Goal: Information Seeking & Learning: Learn about a topic

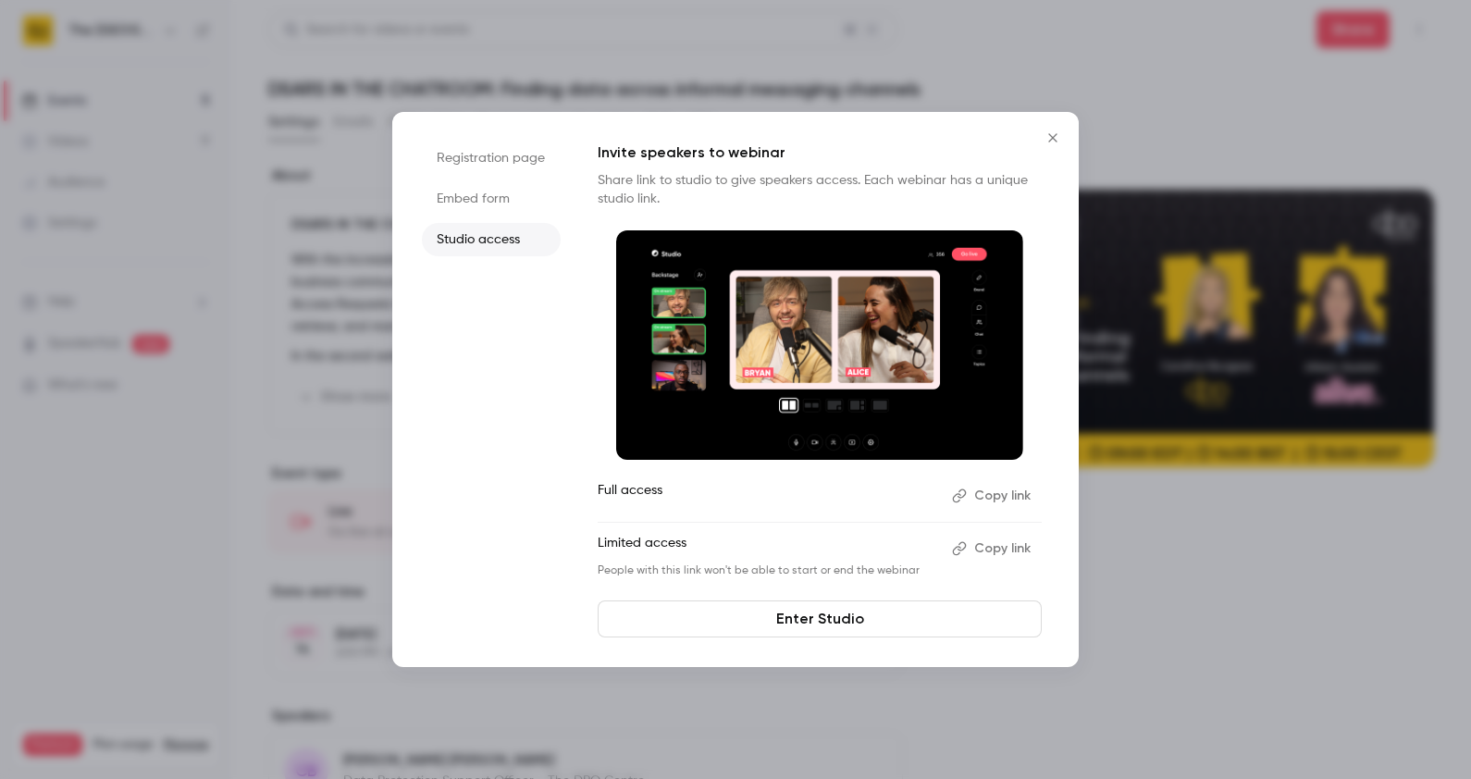
click at [1059, 129] on button "Close" at bounding box center [1052, 137] width 37 height 37
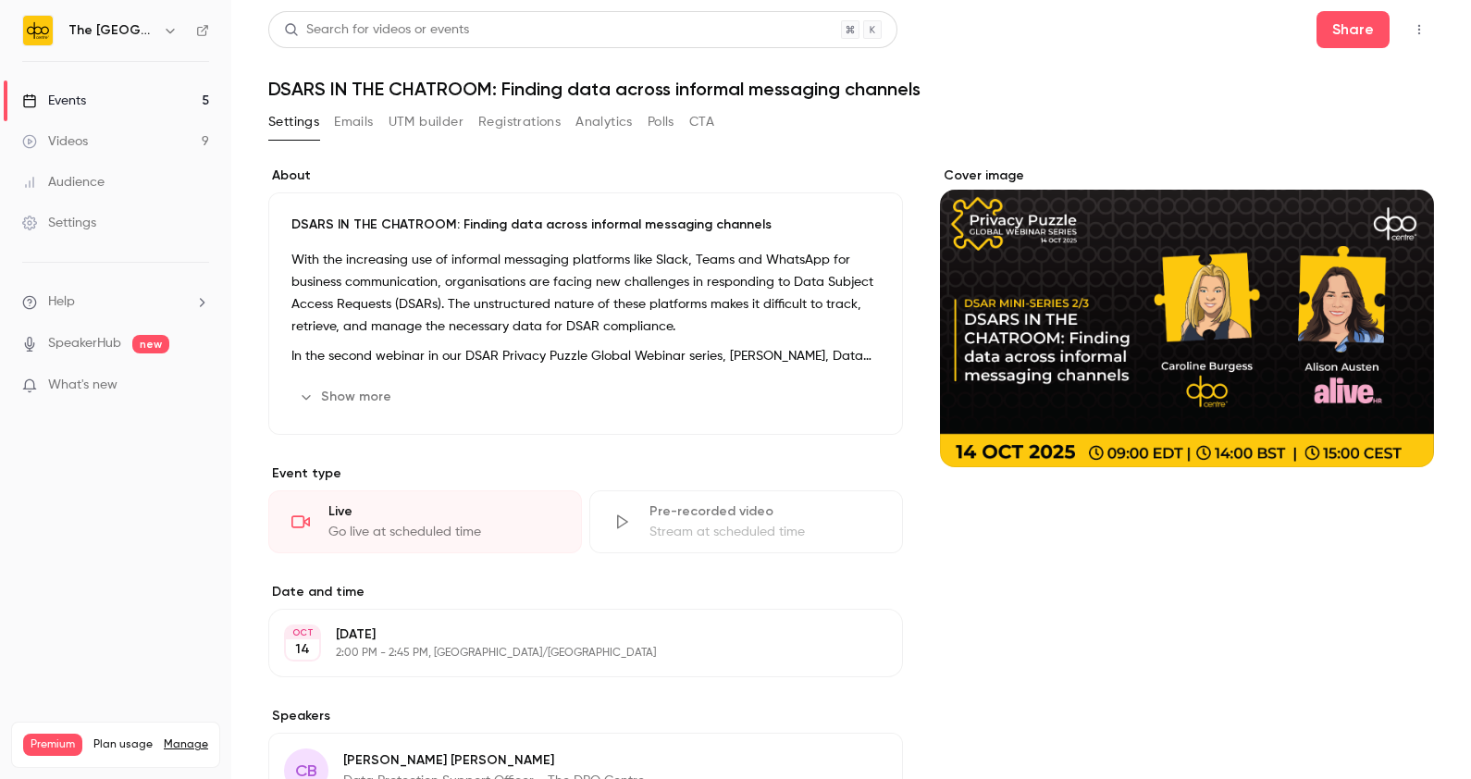
click at [120, 100] on link "Events 5" at bounding box center [115, 100] width 231 height 41
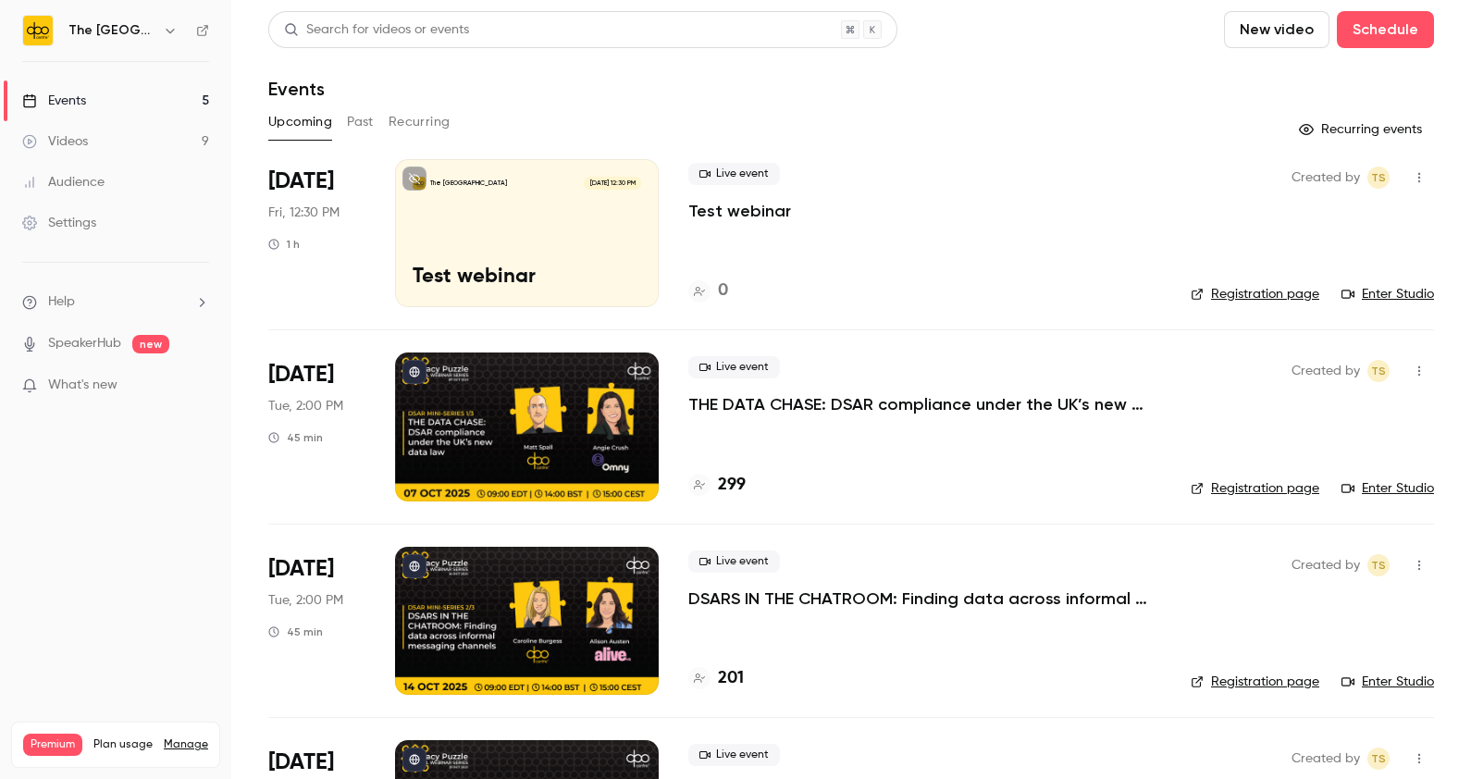
click at [365, 121] on button "Past" at bounding box center [360, 122] width 27 height 30
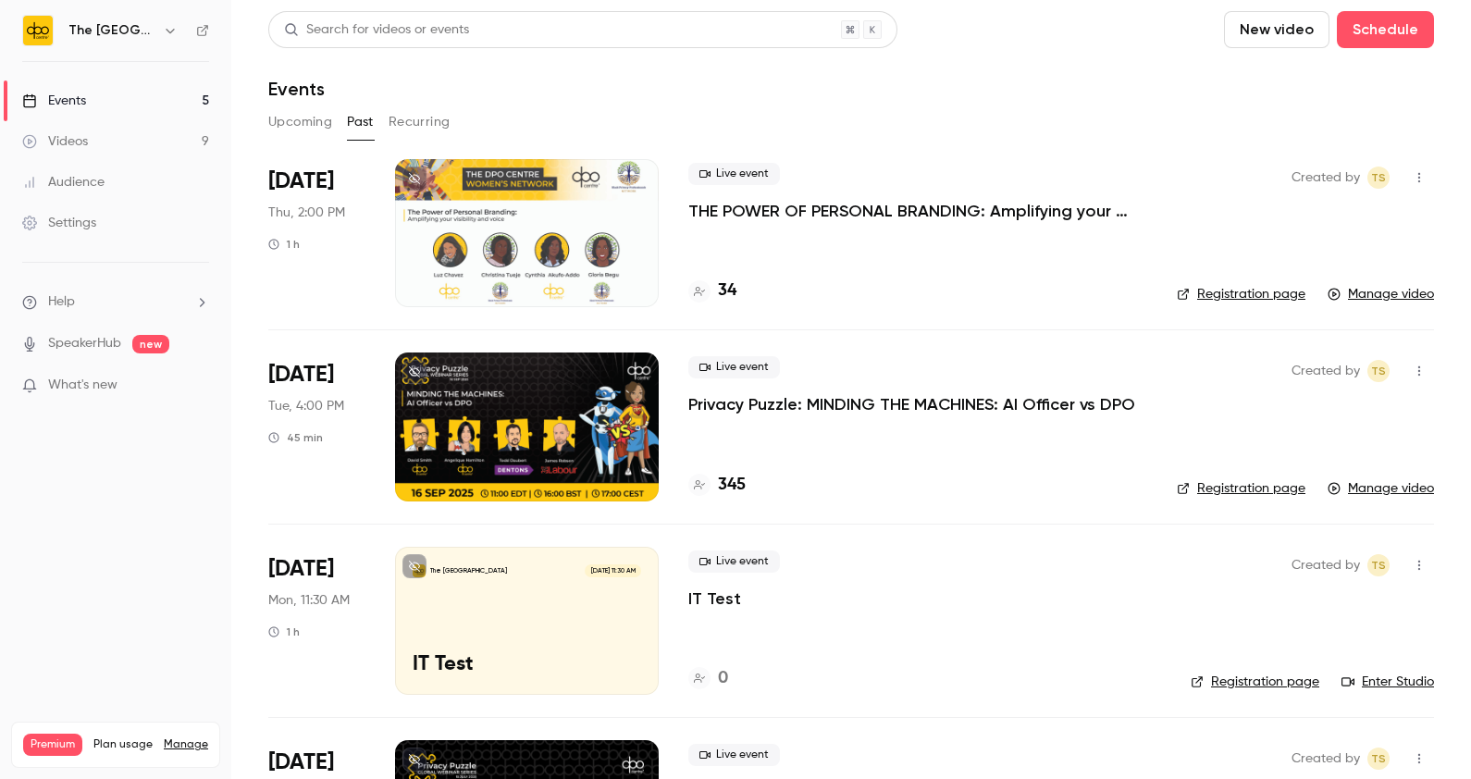
click at [882, 409] on p "Privacy Puzzle: MINDING THE MACHINES: AI Officer vs DPO" at bounding box center [911, 404] width 447 height 22
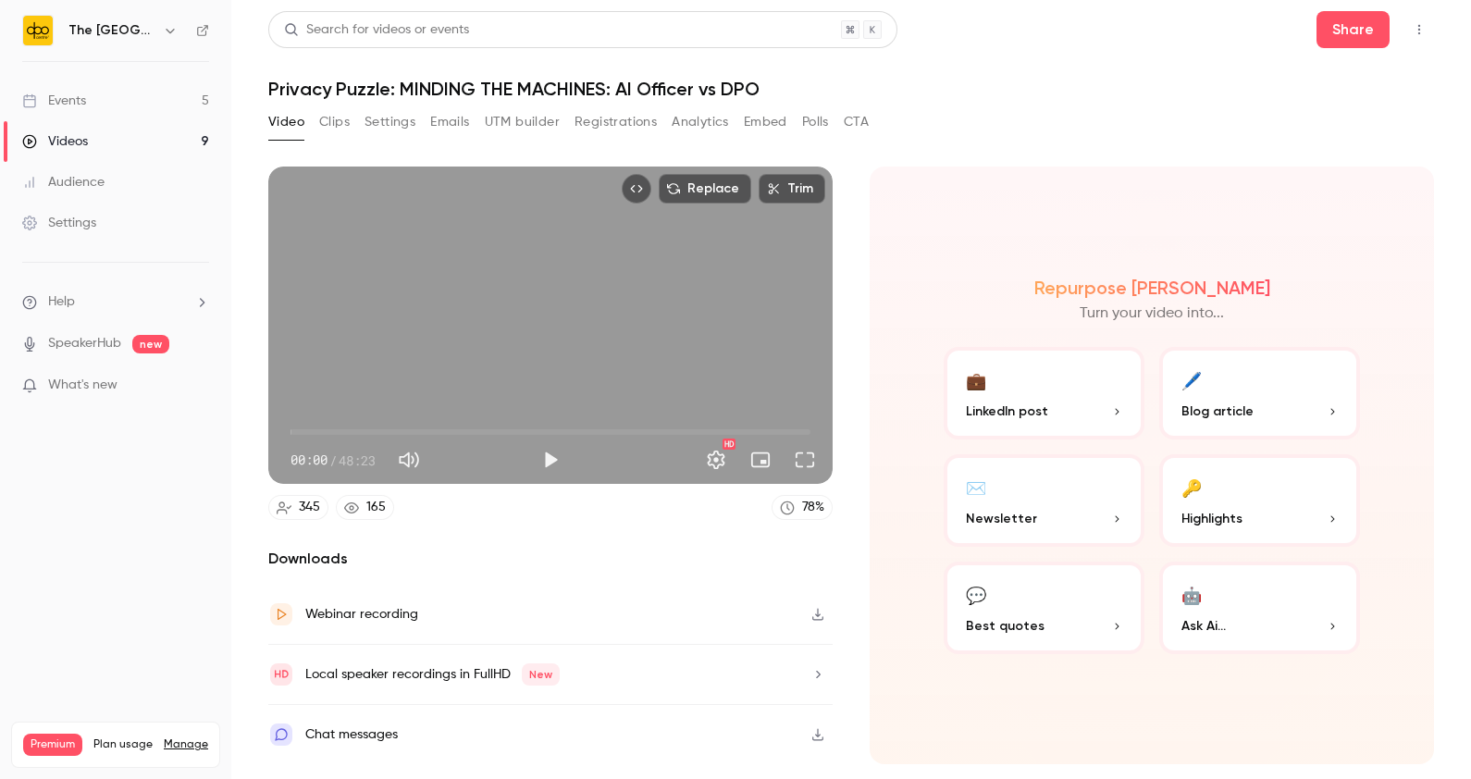
click at [826, 133] on button "Polls" at bounding box center [815, 122] width 27 height 30
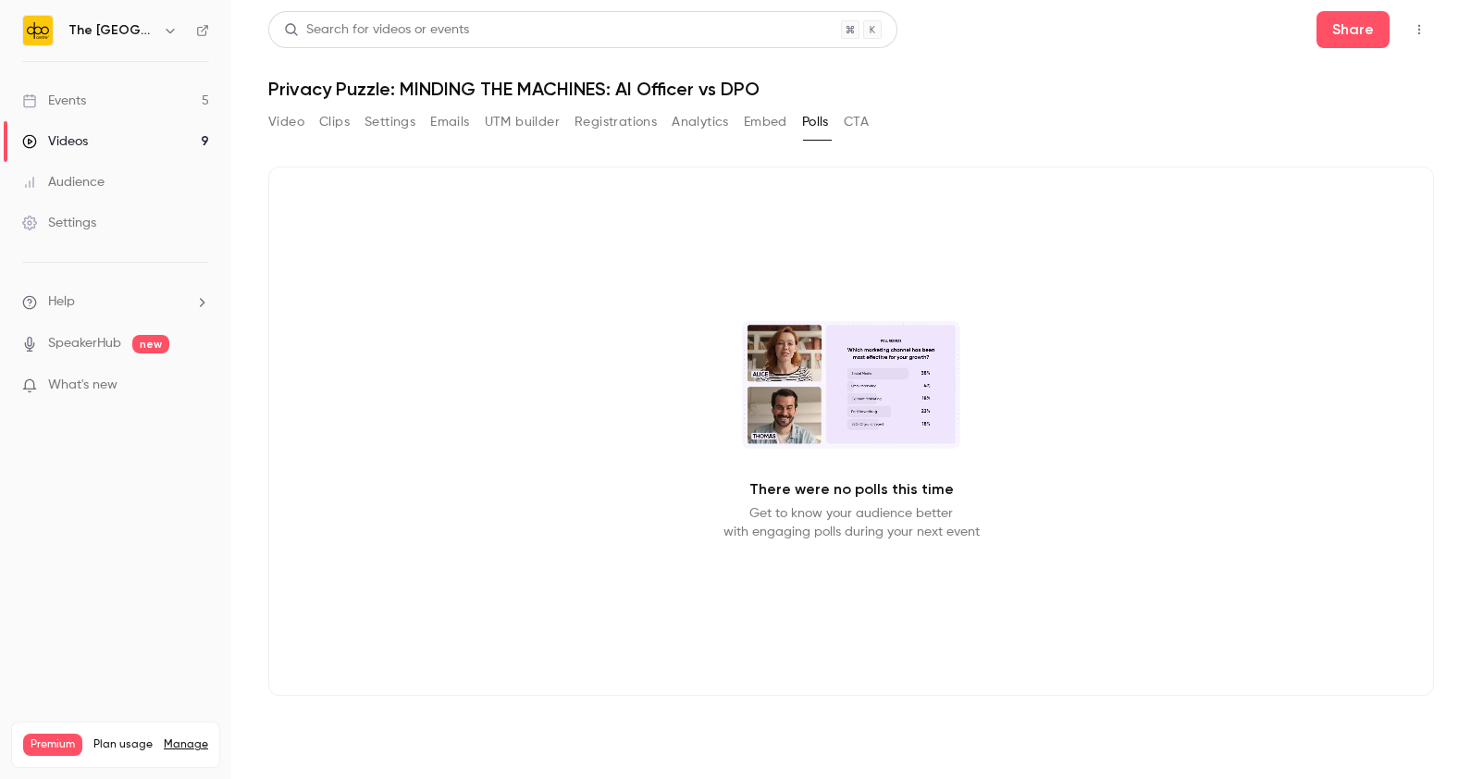
click at [286, 121] on button "Video" at bounding box center [286, 122] width 36 height 30
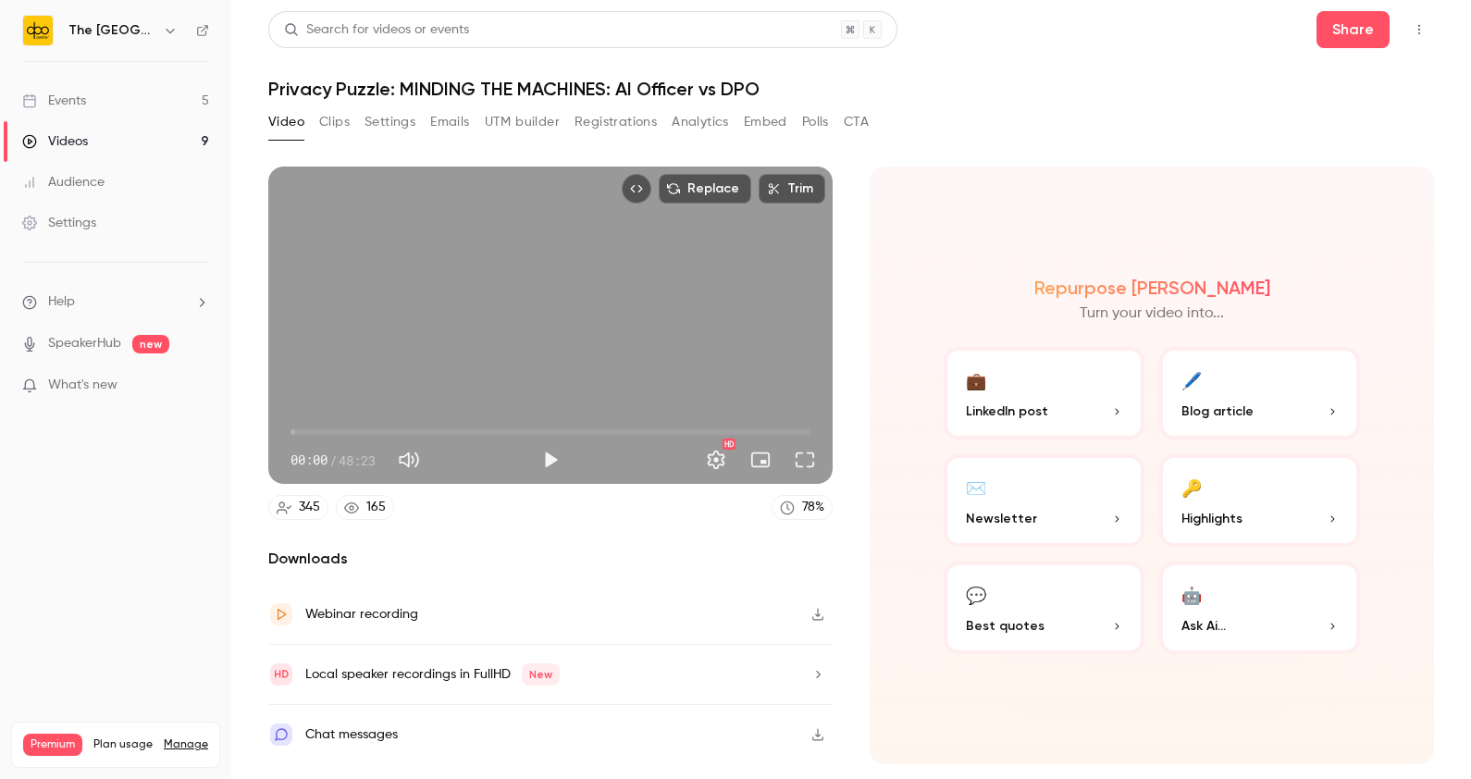
click at [340, 130] on button "Clips" at bounding box center [334, 122] width 31 height 30
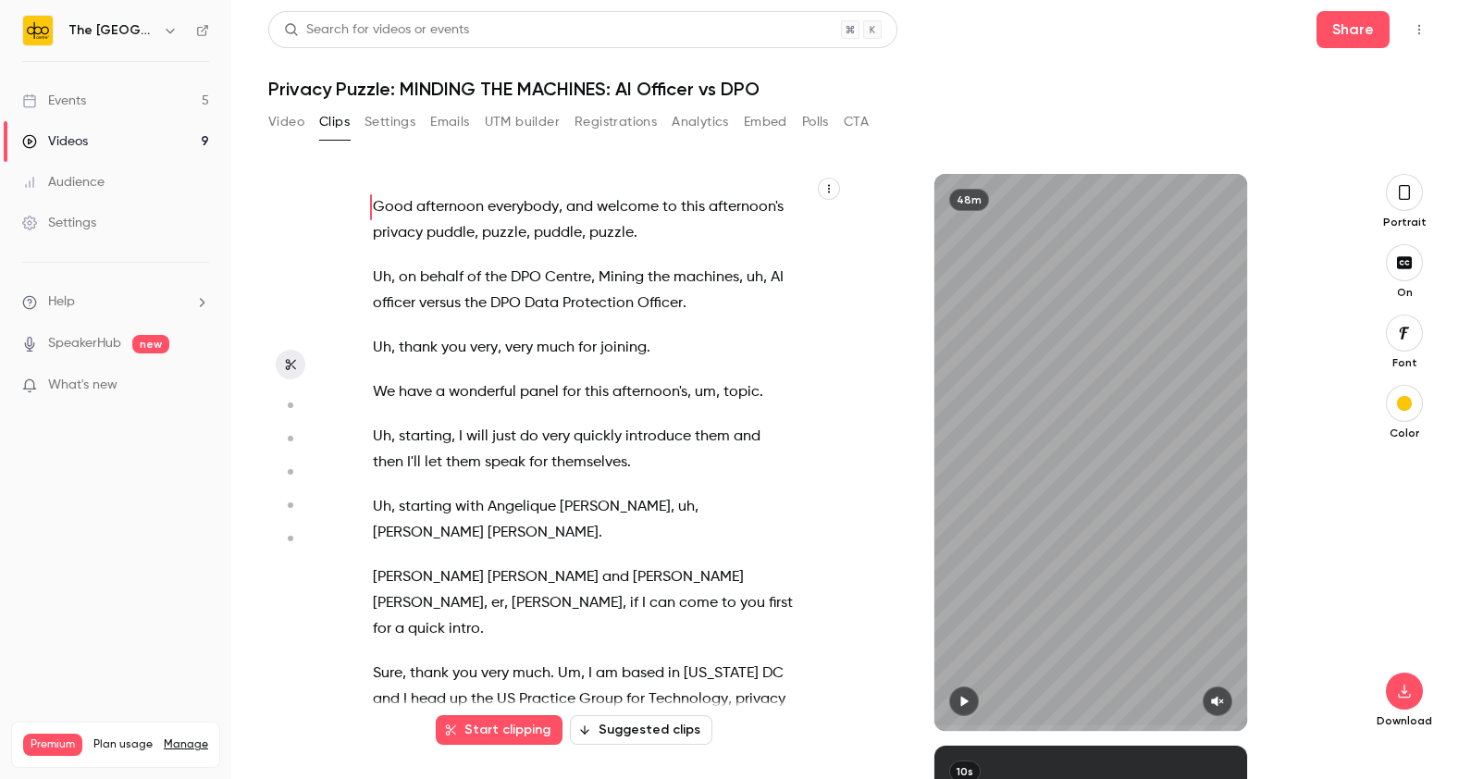
click at [300, 122] on button "Video" at bounding box center [286, 122] width 36 height 30
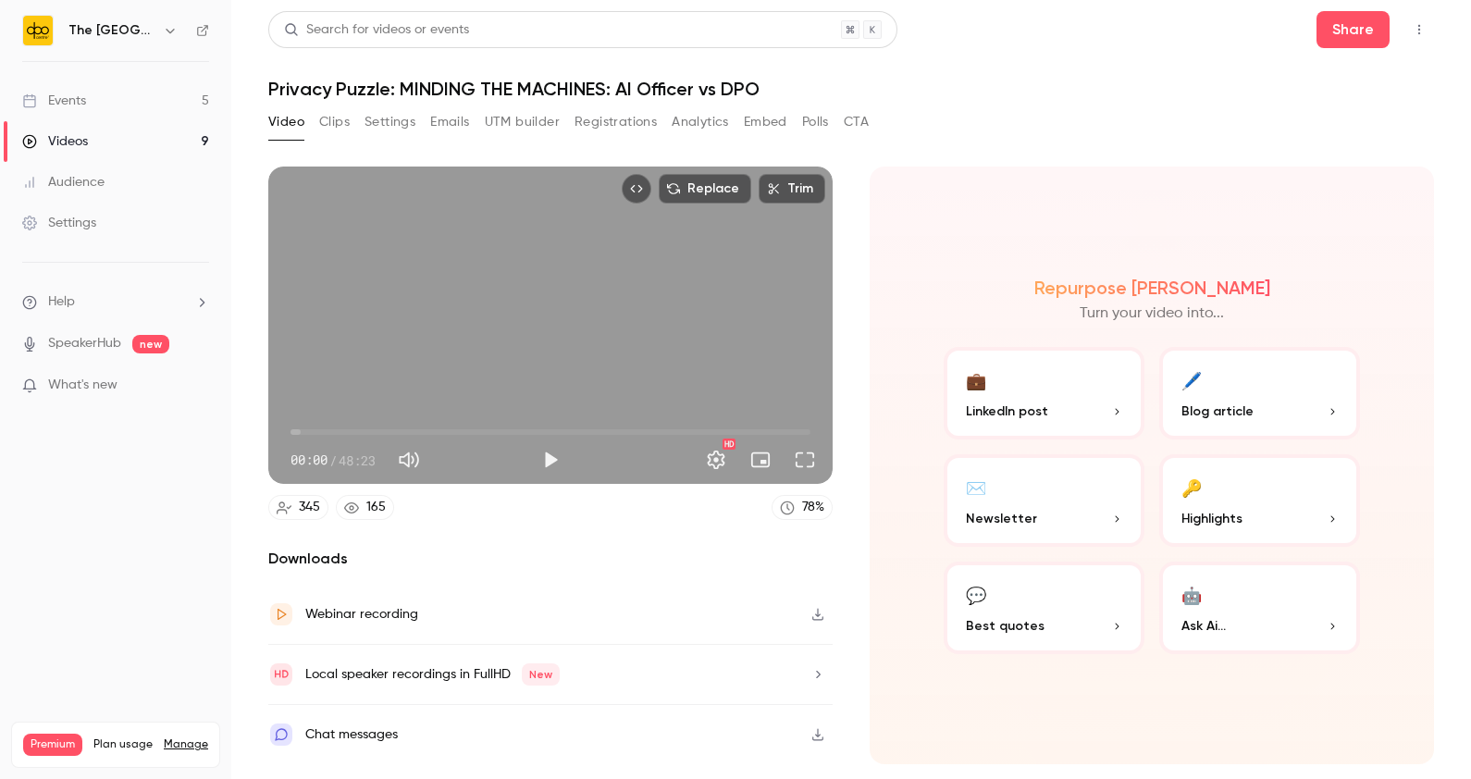
click at [694, 113] on button "Analytics" at bounding box center [700, 122] width 57 height 30
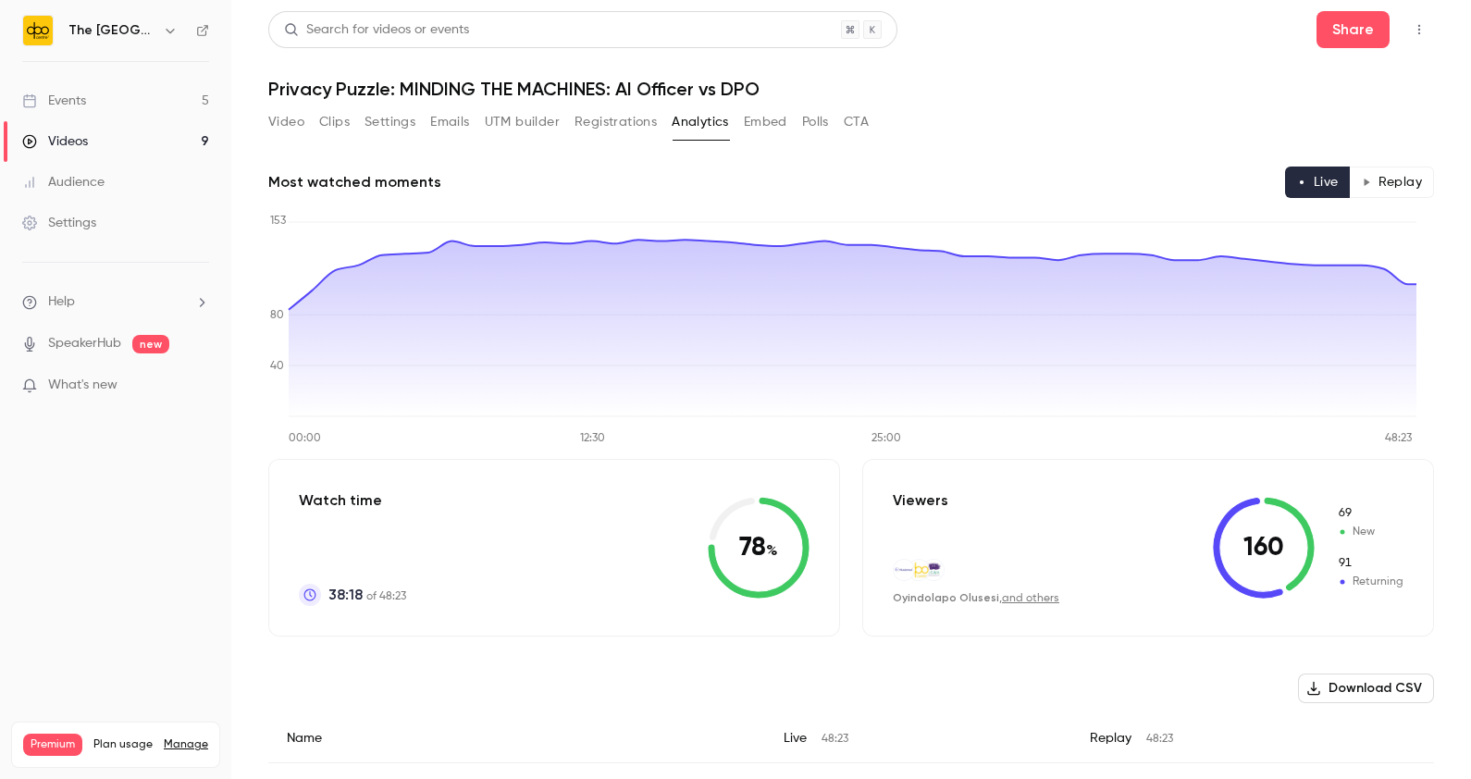
click at [848, 118] on button "CTA" at bounding box center [856, 122] width 25 height 30
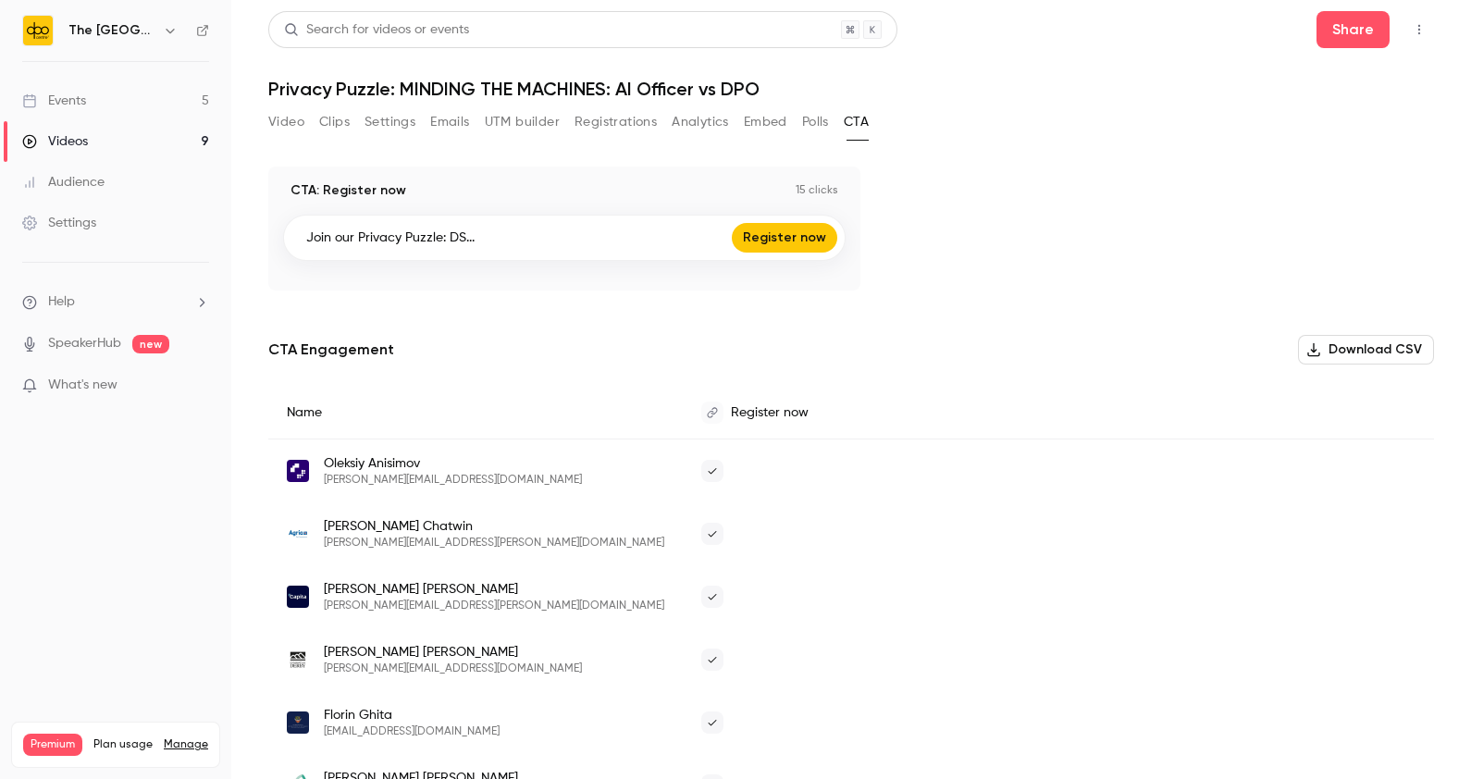
click at [819, 117] on button "Polls" at bounding box center [815, 122] width 27 height 30
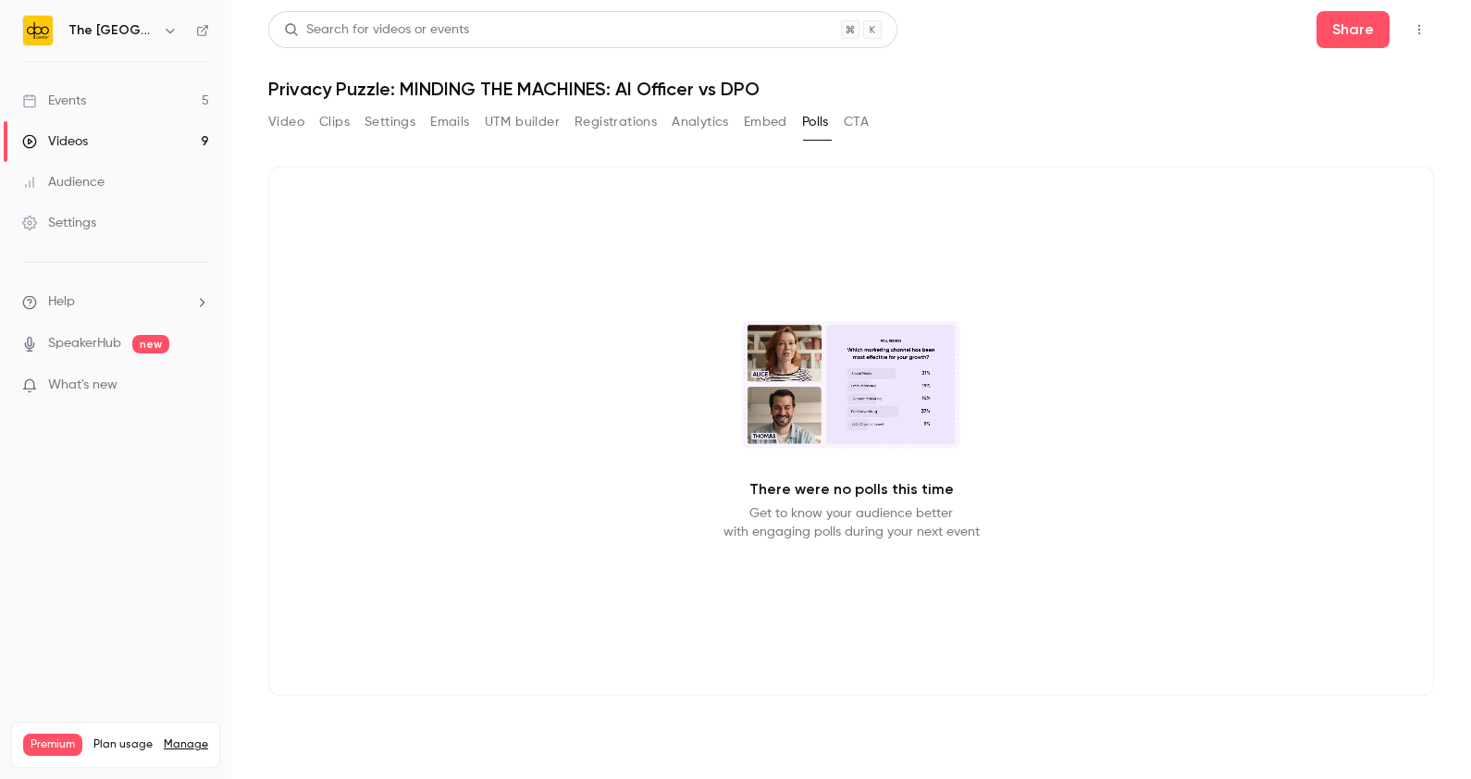
click at [786, 116] on button "Embed" at bounding box center [765, 122] width 43 height 30
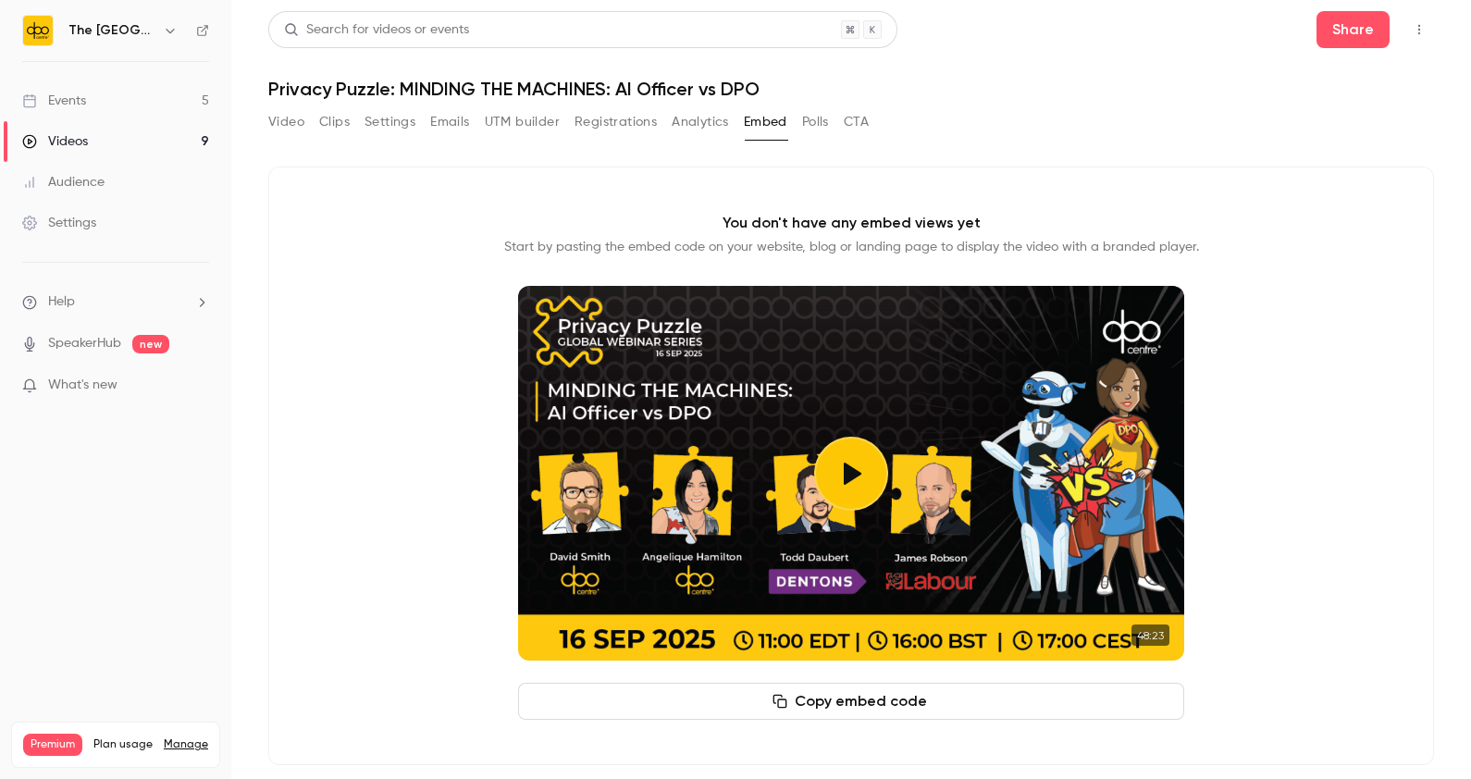
click at [818, 114] on button "Polls" at bounding box center [815, 122] width 27 height 30
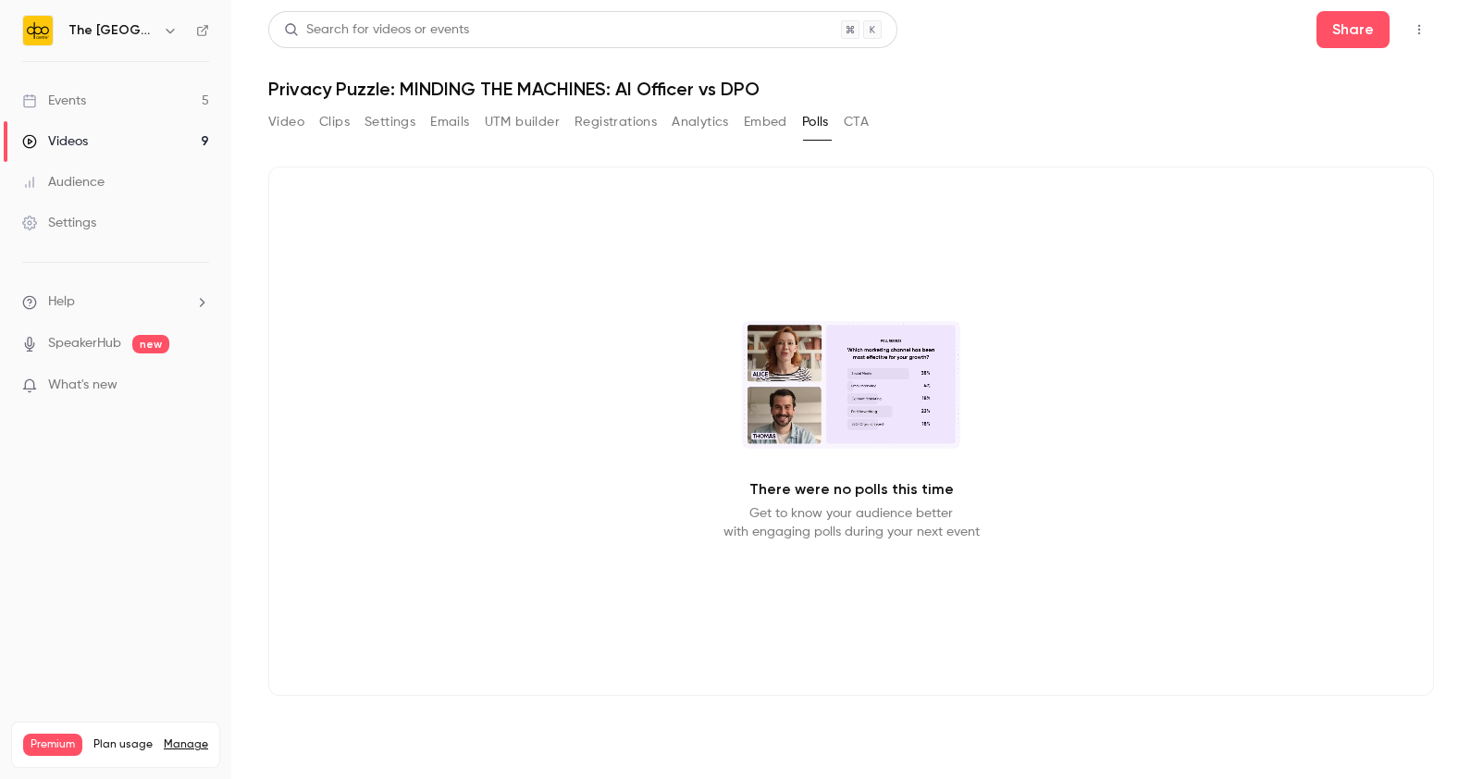
click at [675, 121] on button "Analytics" at bounding box center [700, 122] width 57 height 30
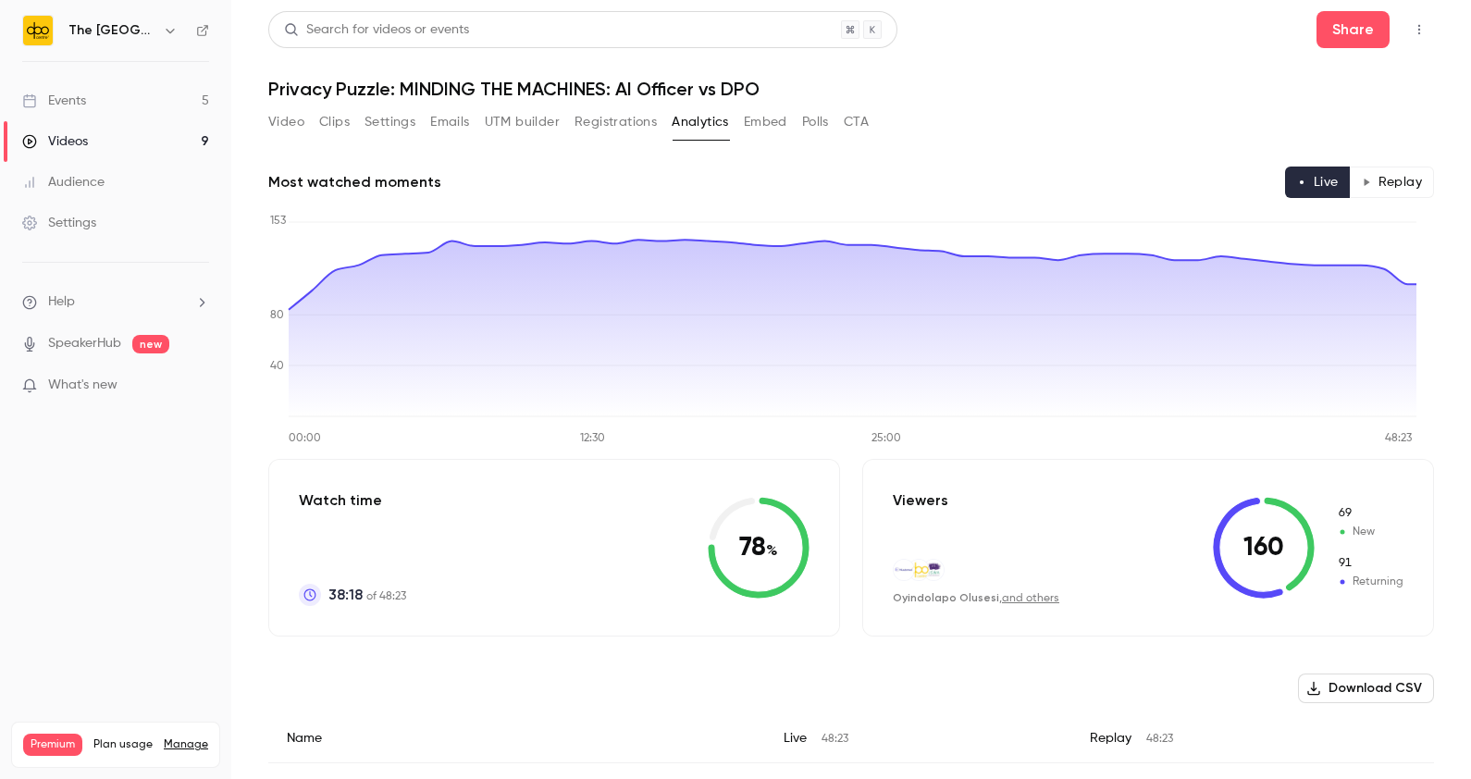
click at [611, 117] on button "Registrations" at bounding box center [616, 122] width 82 height 30
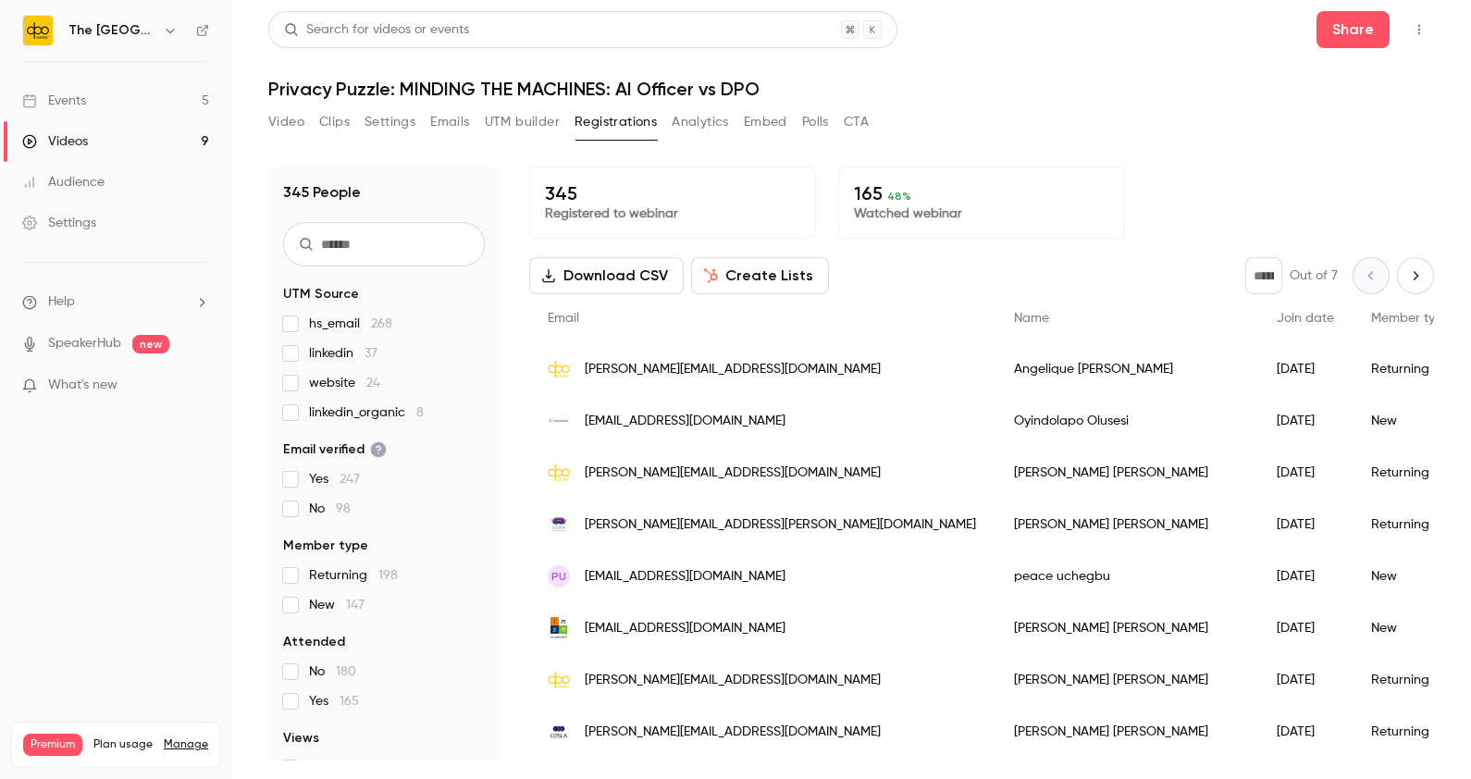
click at [776, 107] on button "Embed" at bounding box center [765, 122] width 43 height 30
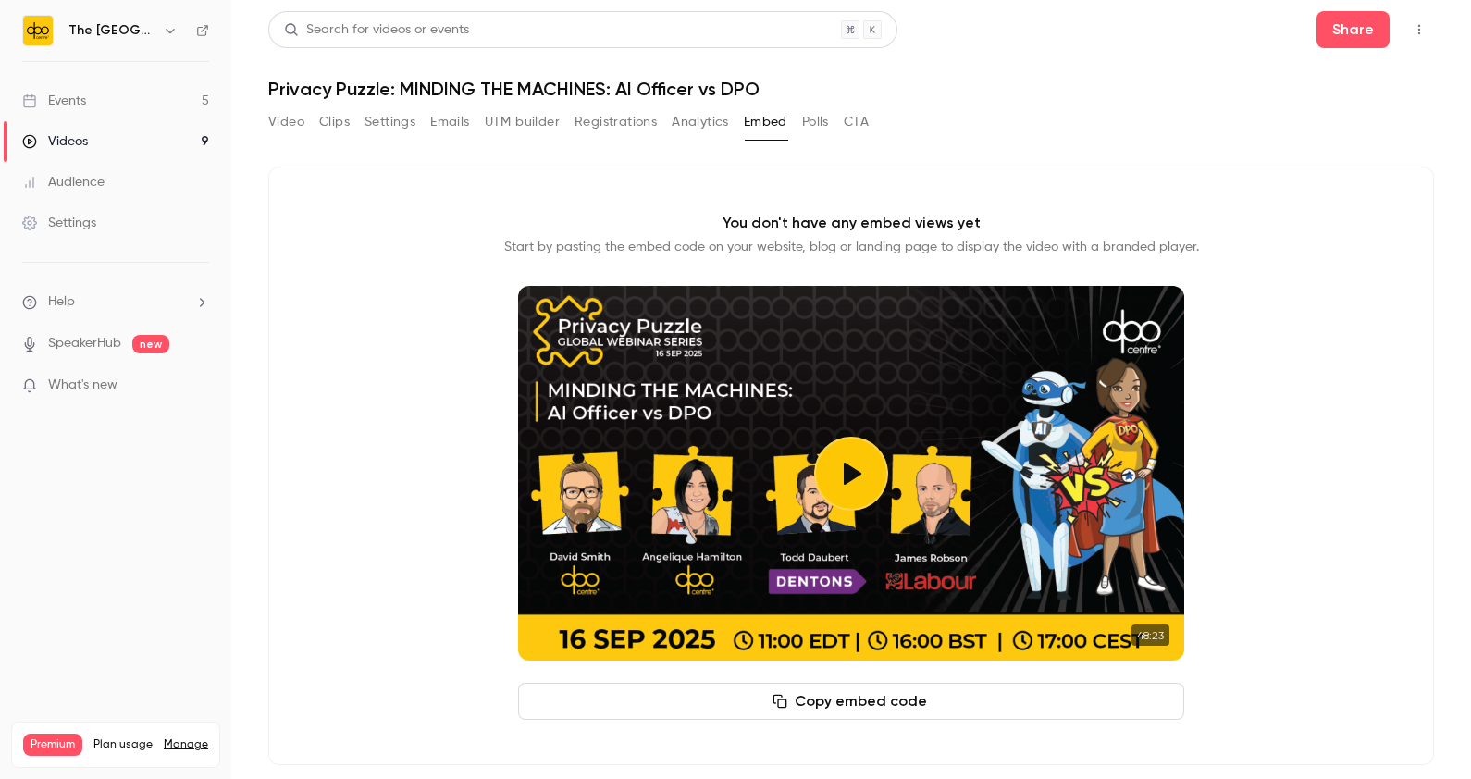
click at [812, 122] on button "Polls" at bounding box center [815, 122] width 27 height 30
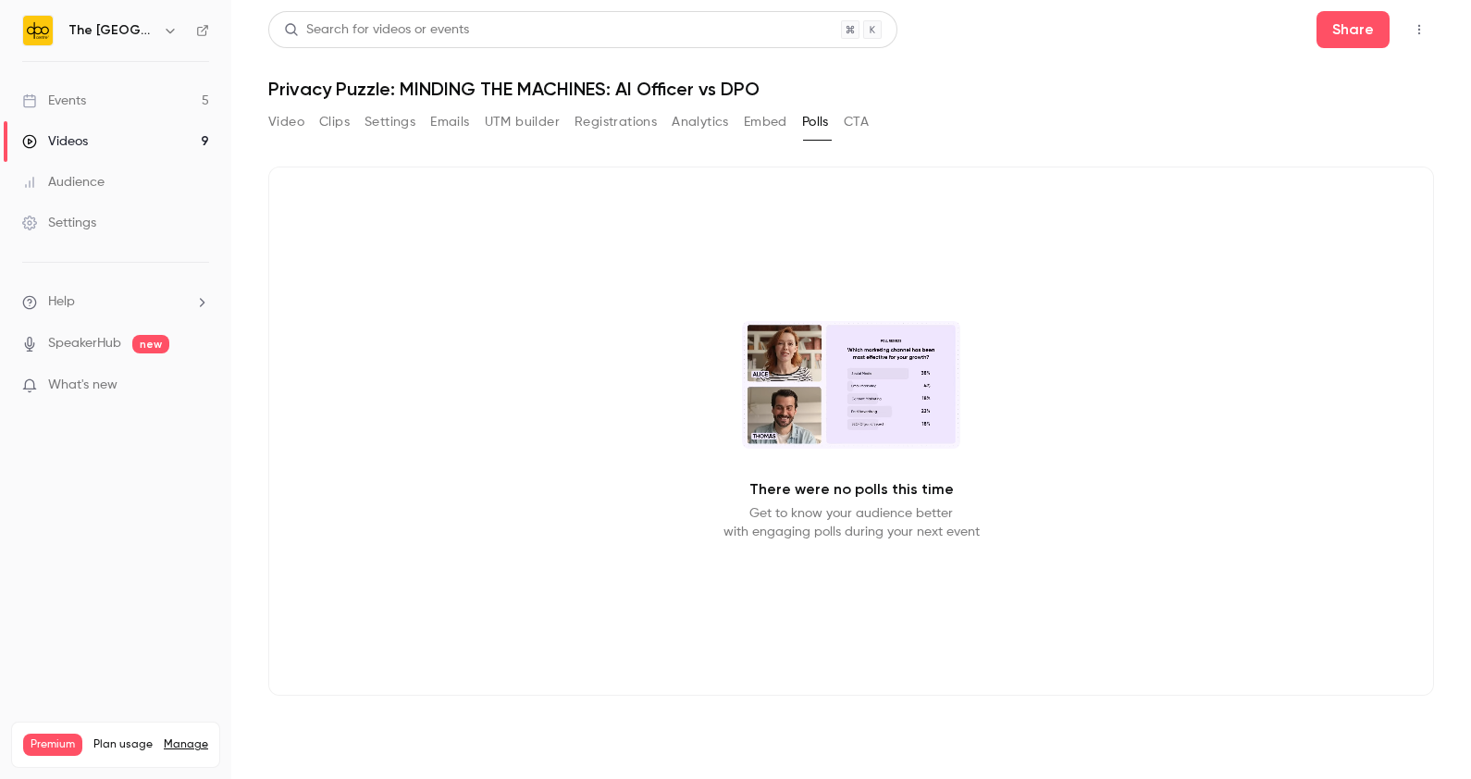
click at [856, 120] on button "CTA" at bounding box center [856, 122] width 25 height 30
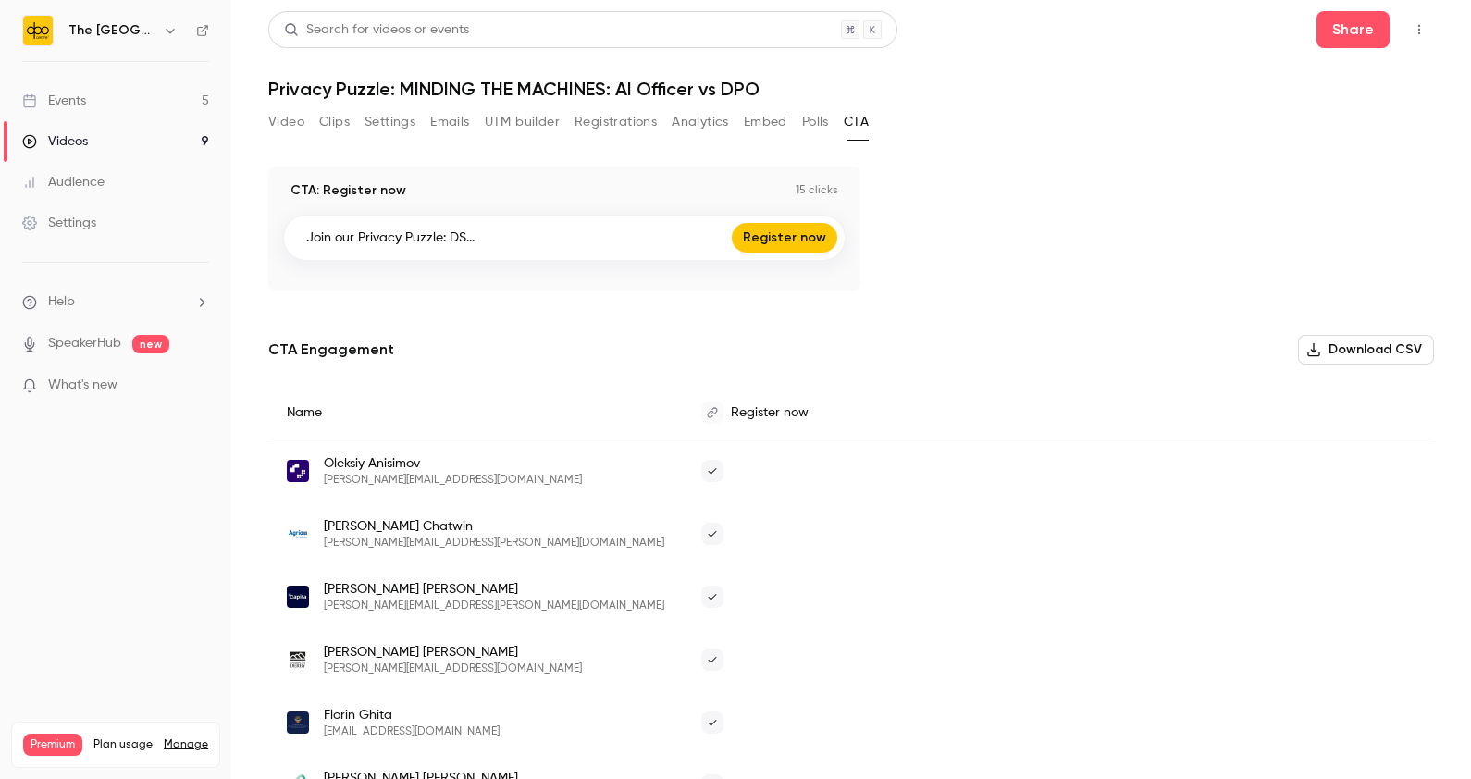
click at [121, 100] on link "Events 5" at bounding box center [115, 100] width 231 height 41
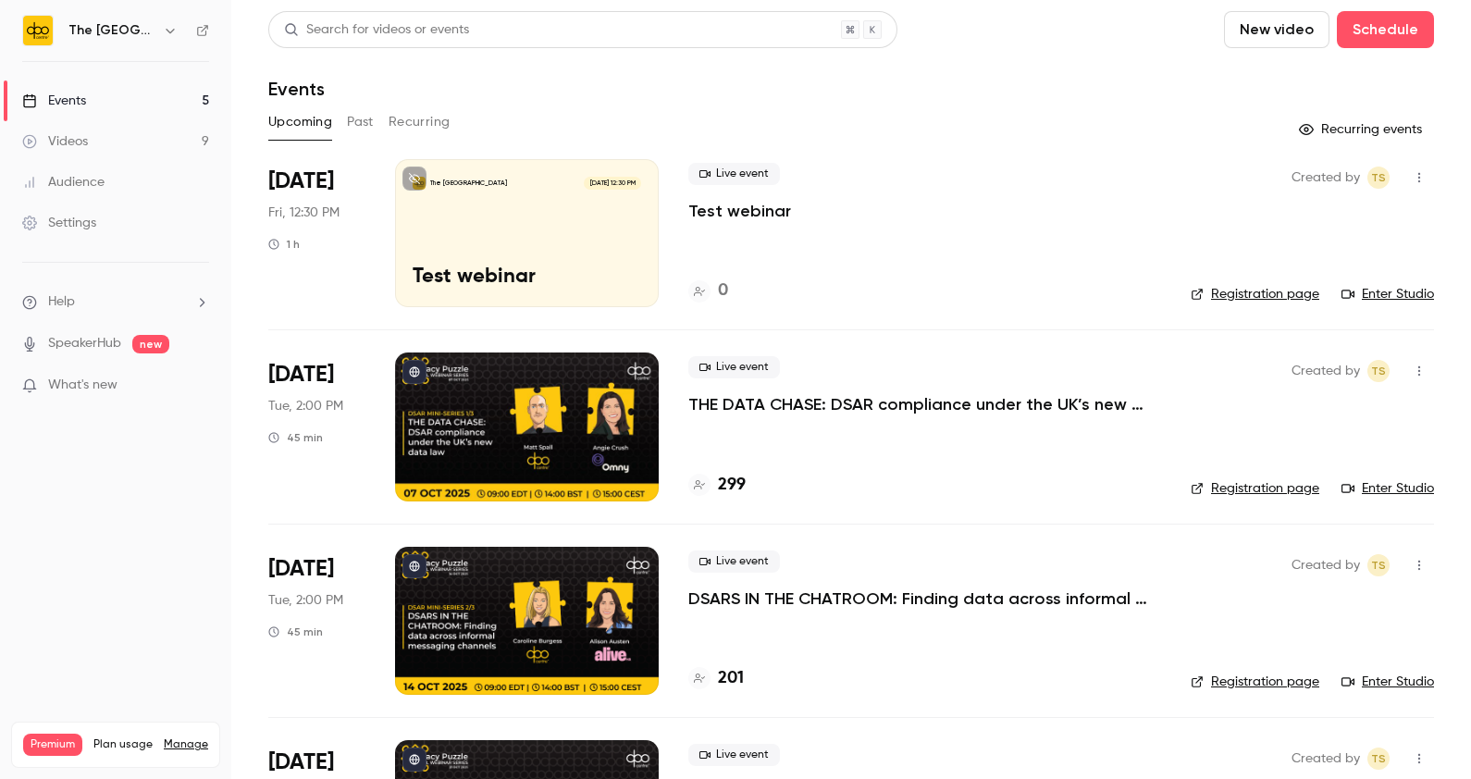
click at [361, 104] on div "Search for videos or events New video Schedule Events Upcoming Past Recurring R…" at bounding box center [851, 558] width 1166 height 1094
click at [361, 105] on div "Search for videos or events New video Schedule Events Upcoming Past Recurring R…" at bounding box center [851, 558] width 1166 height 1094
drag, startPoint x: 361, startPoint y: 104, endPoint x: 361, endPoint y: 116, distance: 12.0
click at [361, 116] on button "Past" at bounding box center [360, 122] width 27 height 30
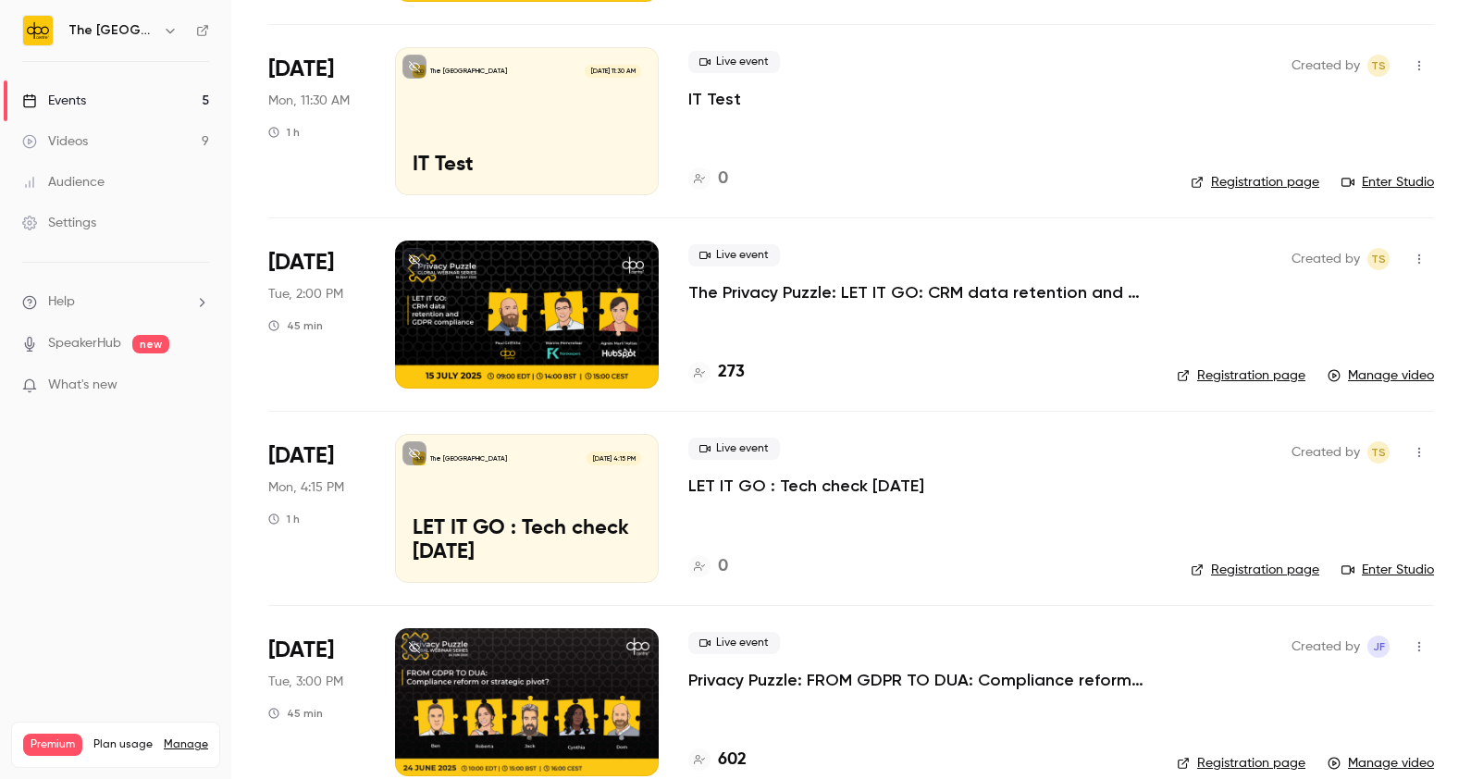
scroll to position [99, 0]
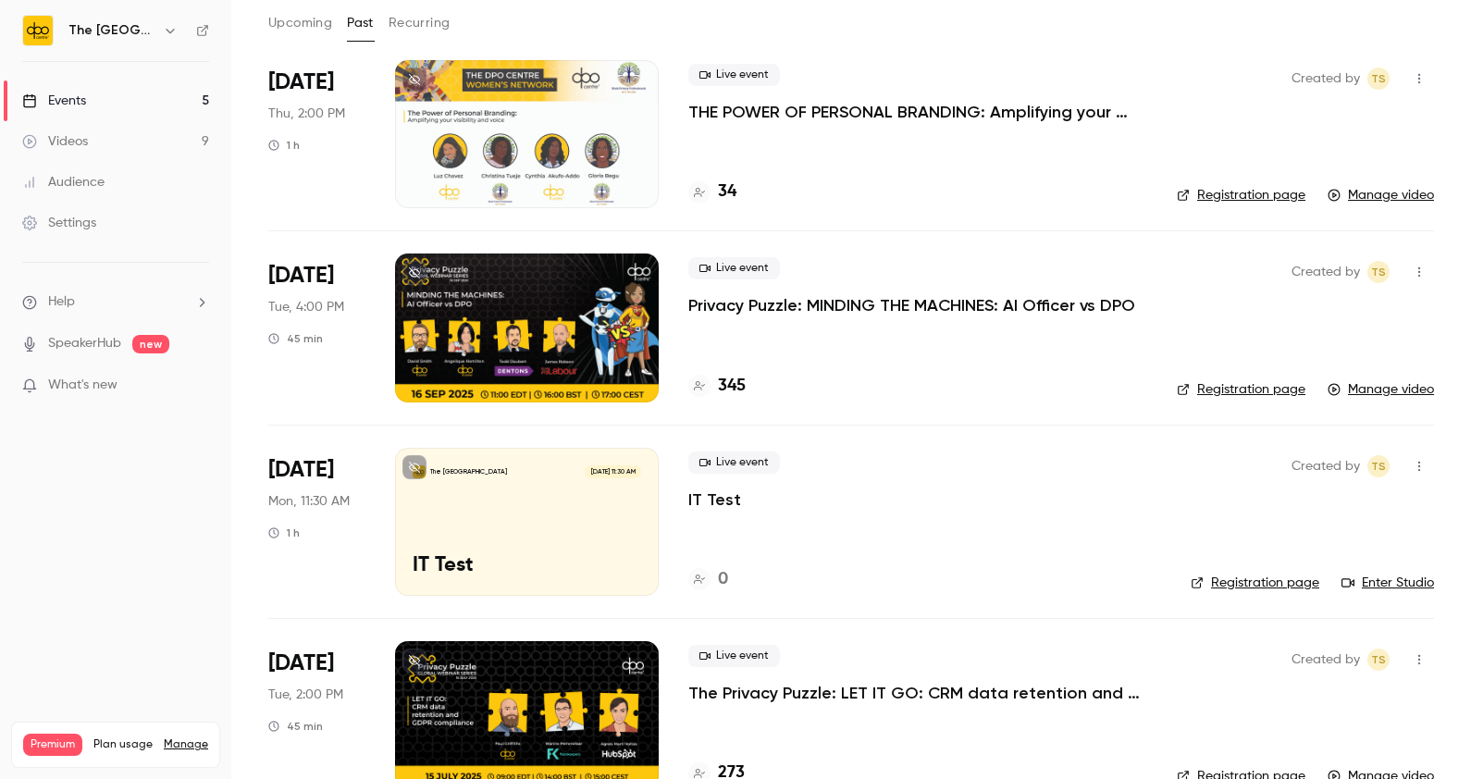
click at [915, 313] on p "Privacy Puzzle: MINDING THE MACHINES: AI Officer vs DPO" at bounding box center [911, 305] width 447 height 22
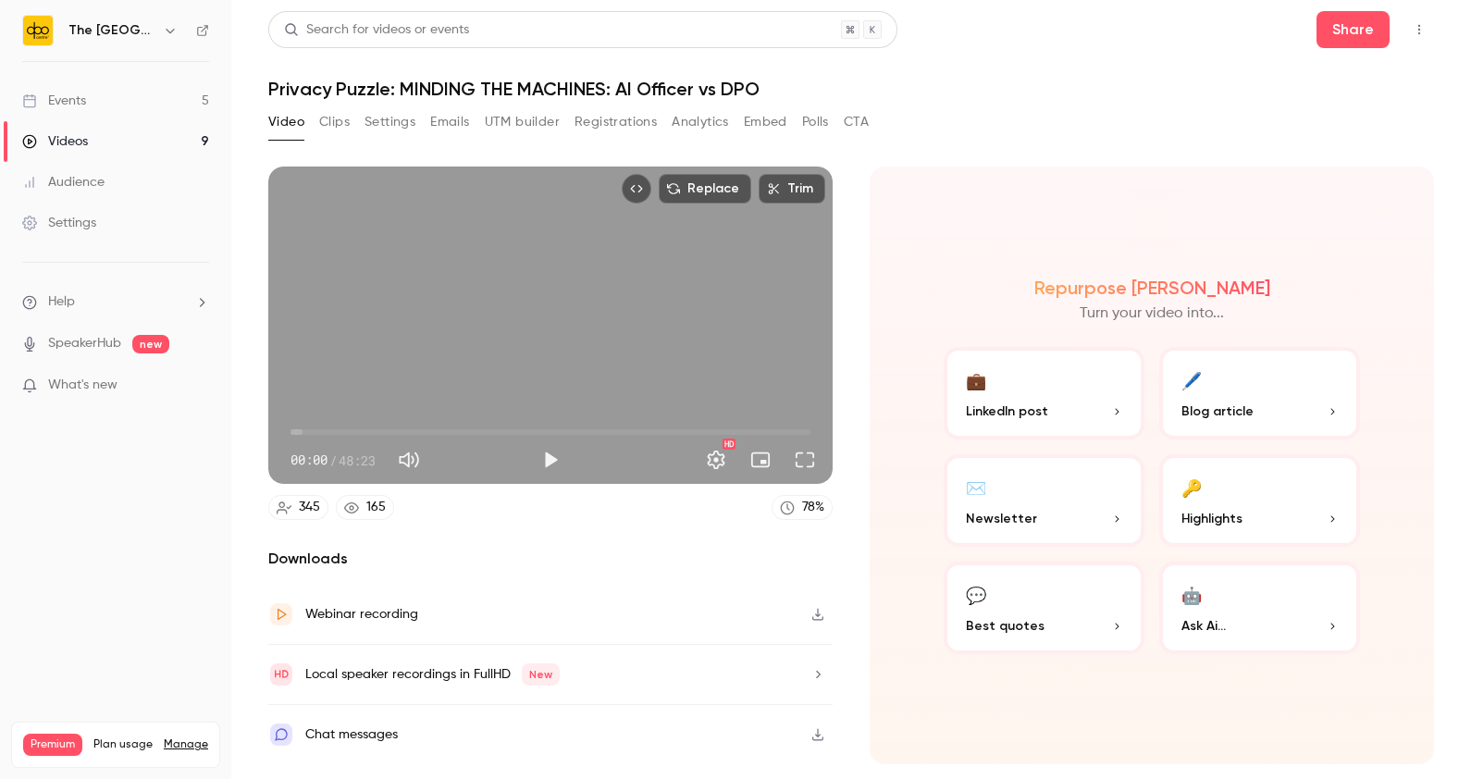
click at [700, 131] on button "Analytics" at bounding box center [700, 122] width 57 height 30
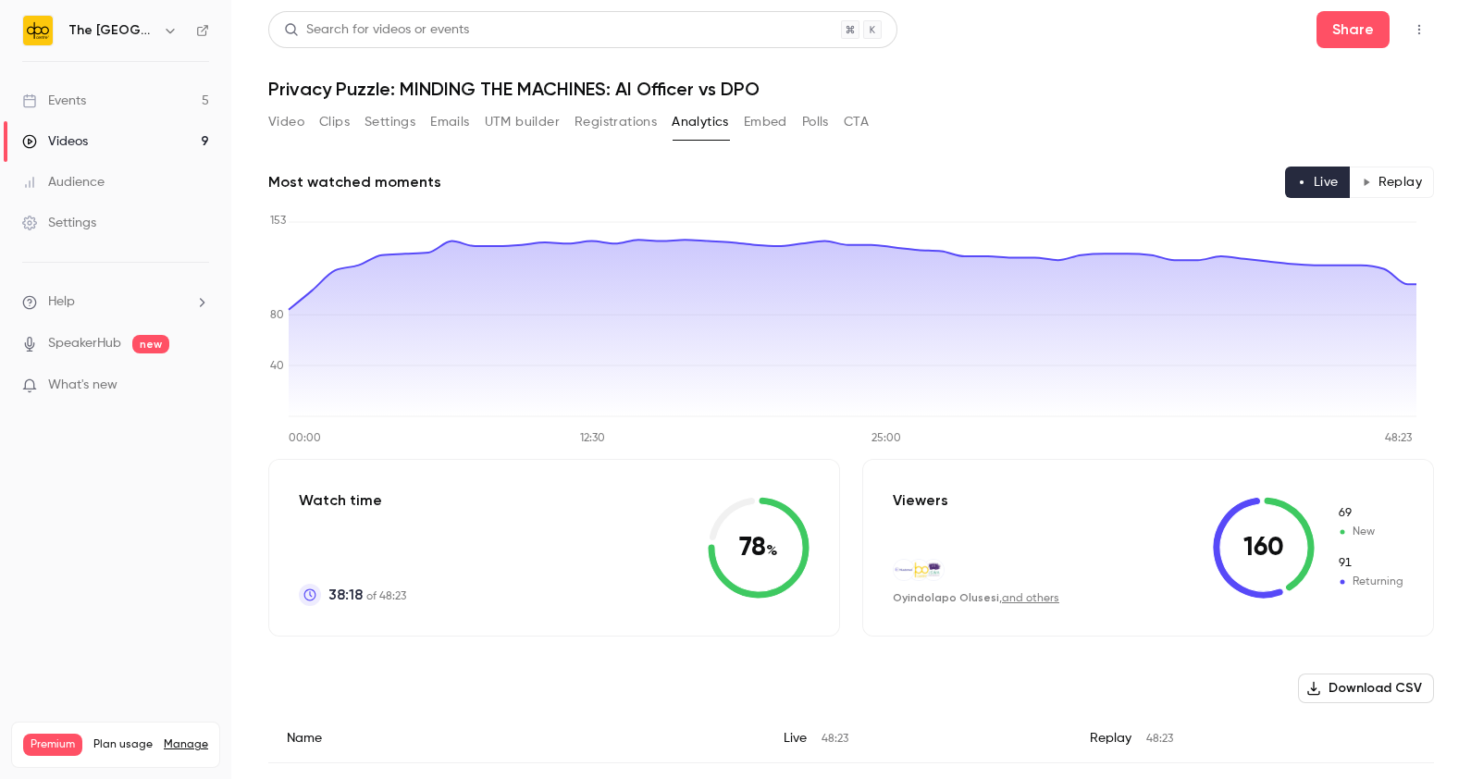
drag, startPoint x: 1470, startPoint y: 112, endPoint x: 1465, endPoint y: 227, distance: 114.9
click at [1465, 227] on main "Search for videos or events Share Privacy Puzzle: MINDING THE MACHINES: AI Offi…" at bounding box center [851, 389] width 1240 height 779
click at [625, 114] on button "Registrations" at bounding box center [616, 122] width 82 height 30
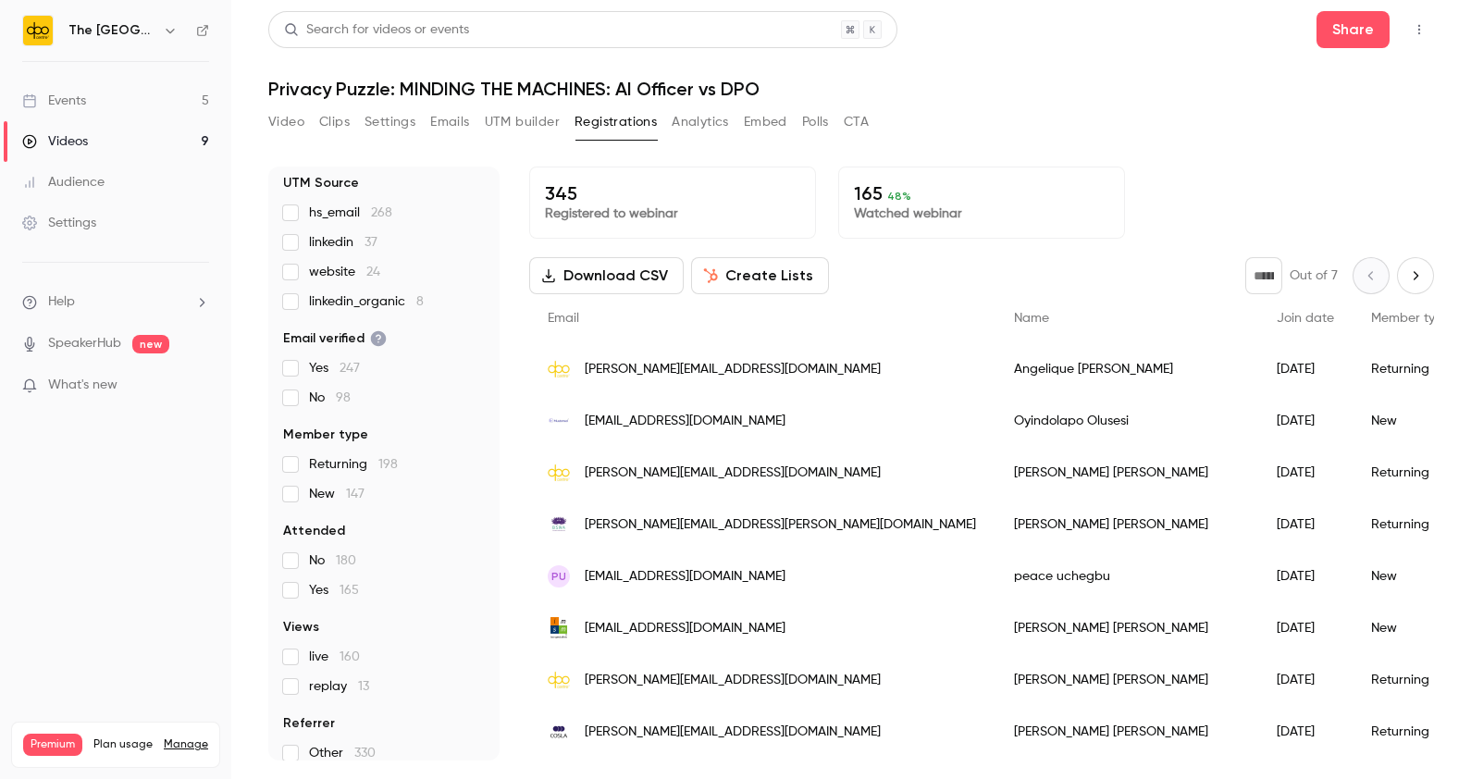
scroll to position [127, 0]
